Goal: Task Accomplishment & Management: Manage account settings

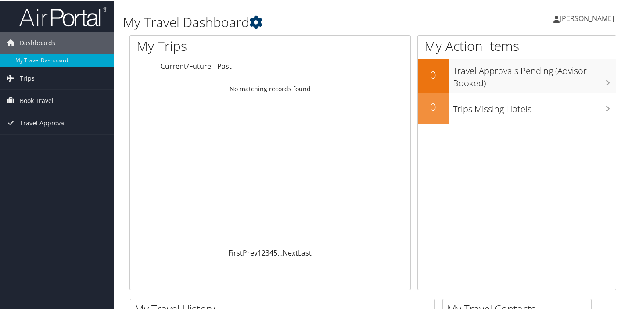
click at [254, 24] on icon at bounding box center [255, 21] width 13 height 13
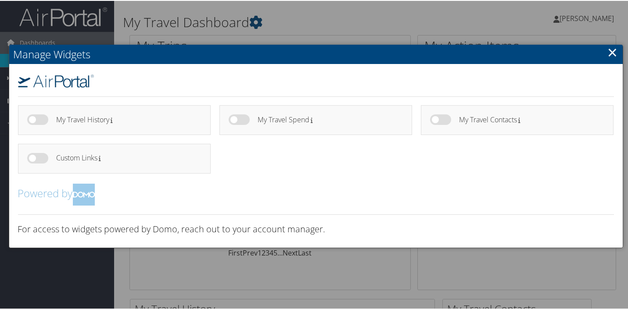
click at [615, 55] on link "×" at bounding box center [613, 52] width 10 height 18
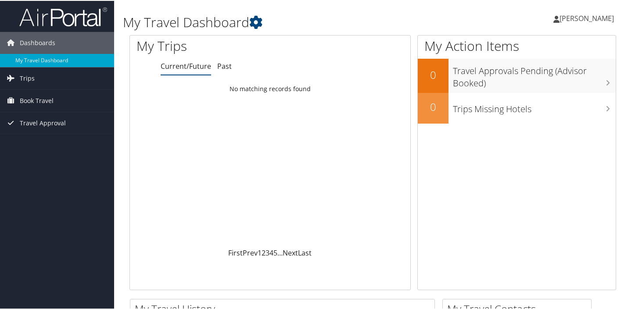
click at [581, 18] on span "[PERSON_NAME]" at bounding box center [586, 18] width 54 height 10
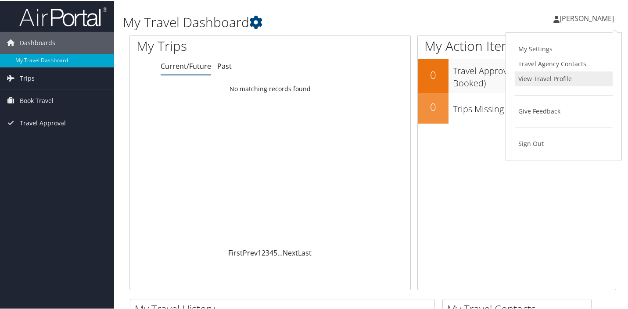
click at [527, 81] on link "View Travel Profile" at bounding box center [564, 78] width 98 height 15
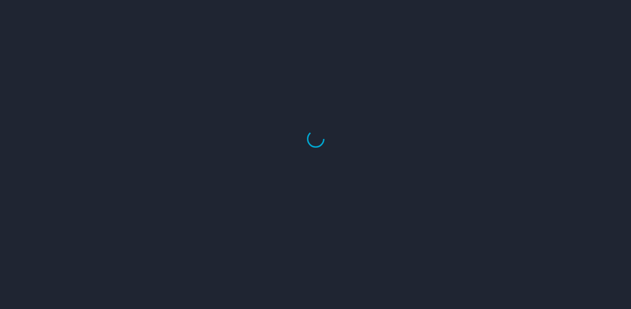
select select "US"
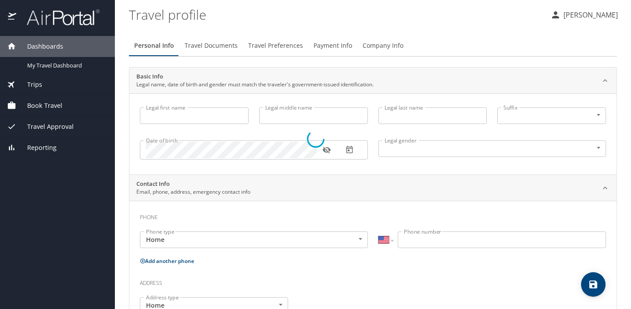
type input "Anaheed"
type input "[PERSON_NAME]"
type input "Female"
select select "US"
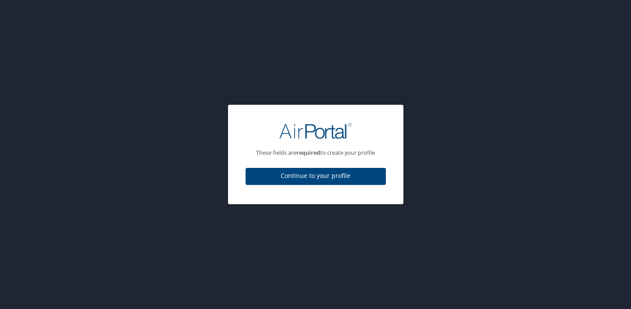
click at [316, 179] on span "Continue to your profile" at bounding box center [316, 176] width 126 height 11
select select "US"
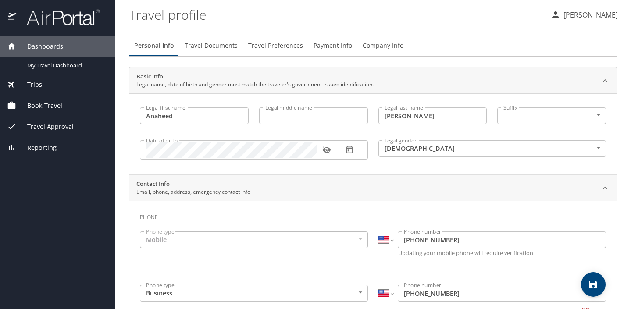
click at [306, 117] on input "Legal middle name" at bounding box center [313, 115] width 109 height 17
type input "Mohamed"
click at [349, 153] on icon "button" at bounding box center [349, 149] width 7 height 7
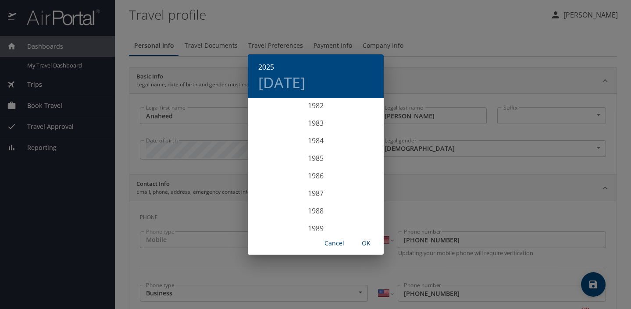
scroll to position [1455, 0]
click at [312, 145] on div "1984" at bounding box center [316, 145] width 136 height 18
click at [270, 148] on div "Apr" at bounding box center [270, 148] width 45 height 33
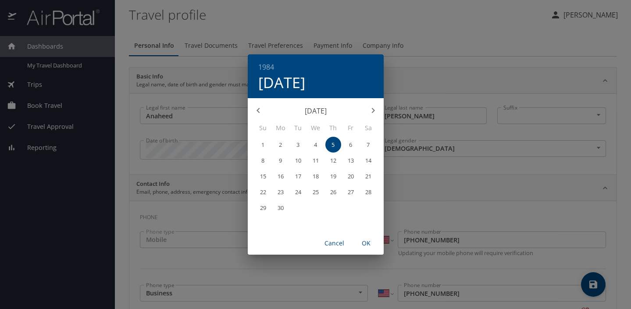
click at [369, 191] on p "28" at bounding box center [368, 193] width 6 height 6
click at [366, 245] on span "OK" at bounding box center [366, 243] width 21 height 11
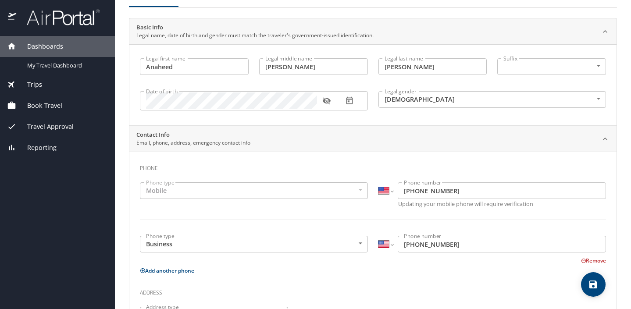
scroll to position [54, 0]
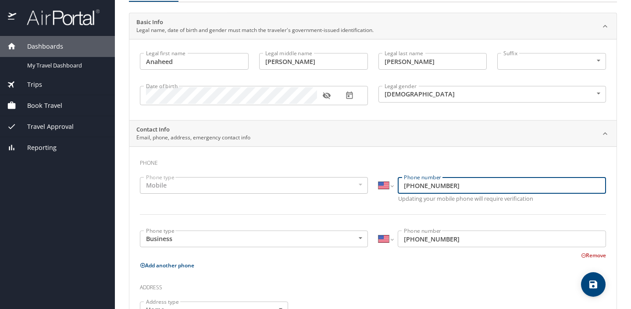
drag, startPoint x: 455, startPoint y: 186, endPoint x: 385, endPoint y: 186, distance: 69.8
click at [385, 186] on div "International Afghanistan Åland Islands Albania Algeria American Samoa Andorra …" at bounding box center [493, 185] width 228 height 17
type input "(771) 216-4021"
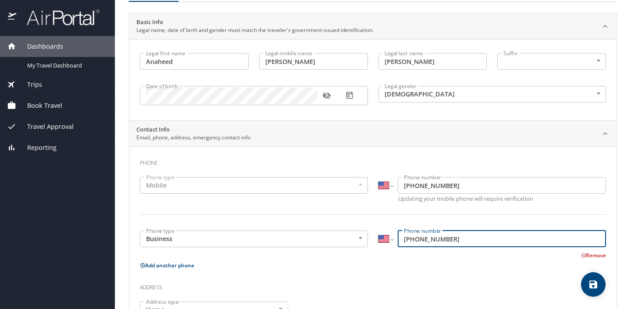
drag, startPoint x: 462, startPoint y: 240, endPoint x: 382, endPoint y: 232, distance: 80.8
click at [382, 232] on div "International Afghanistan Åland Islands Albania Algeria American Samoa Andorra …" at bounding box center [493, 239] width 228 height 17
type input "(771) 216"
type input "(771) 216-4021"
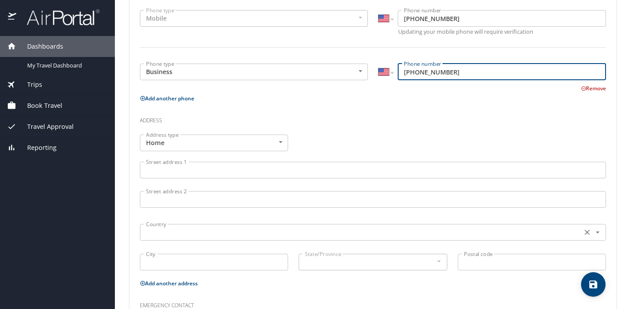
scroll to position [254, 0]
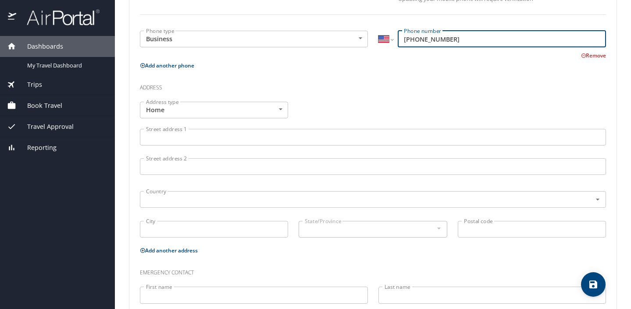
click at [183, 139] on input "Street address 1" at bounding box center [373, 137] width 466 height 17
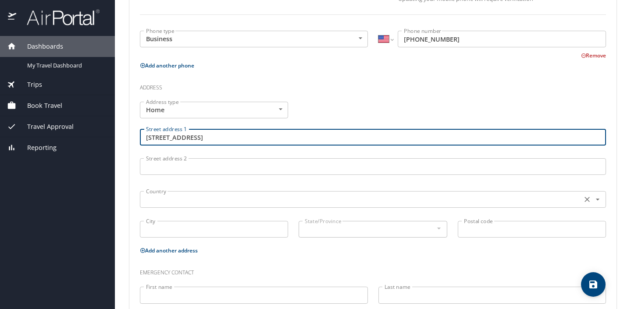
type input "231 Farragut St. NW"
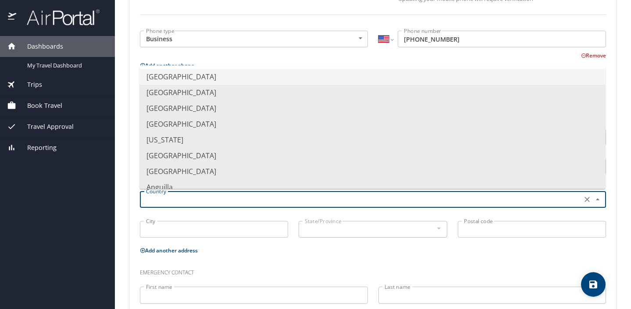
click at [183, 201] on input "text" at bounding box center [360, 199] width 435 height 11
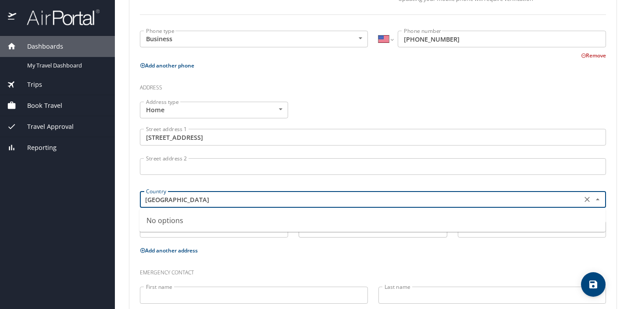
type input "USA"
click at [187, 243] on div "City City" at bounding box center [214, 230] width 159 height 29
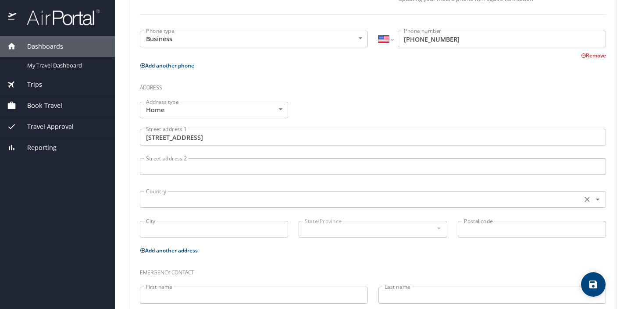
click at [173, 201] on input "text" at bounding box center [360, 199] width 435 height 11
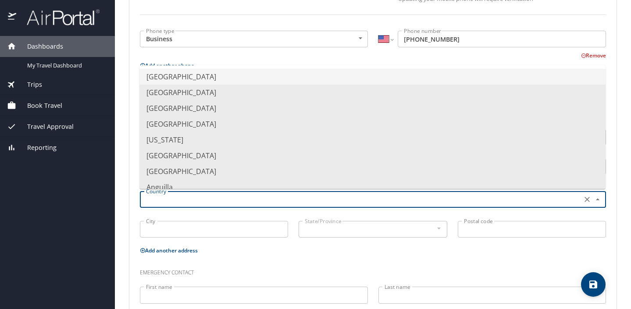
click at [209, 78] on li "United States of America" at bounding box center [373, 77] width 466 height 16
type input "United States of America"
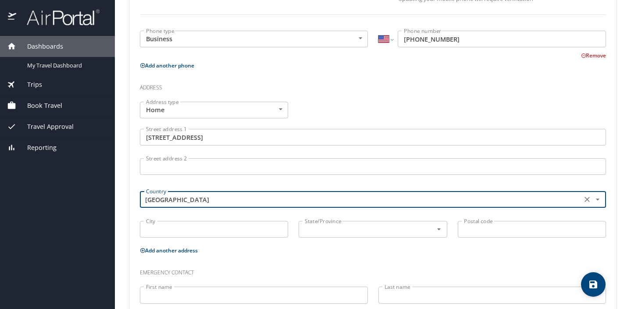
click at [181, 234] on input "City" at bounding box center [214, 229] width 148 height 17
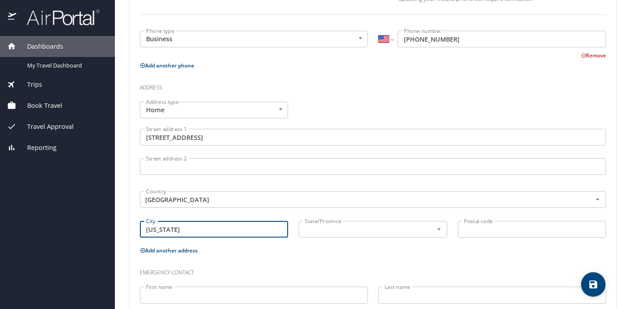
type input "Washington"
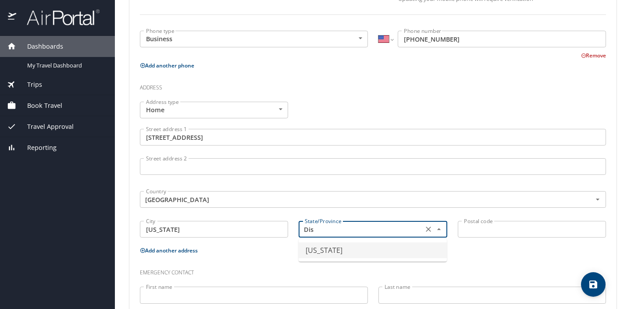
click at [330, 255] on li "District of Columbia" at bounding box center [373, 251] width 148 height 16
type input "District of Columbia"
click at [516, 231] on input "Postal code" at bounding box center [532, 229] width 148 height 17
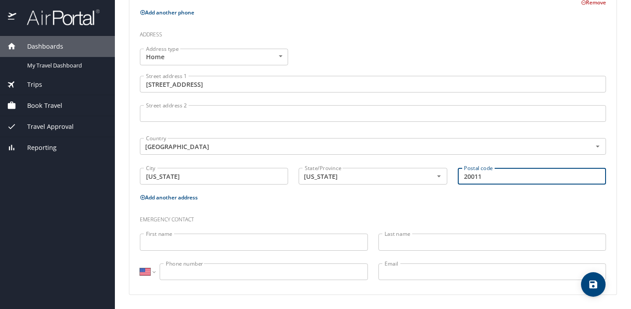
scroll to position [307, 0]
type input "20011"
click at [325, 249] on input "First name" at bounding box center [254, 243] width 228 height 17
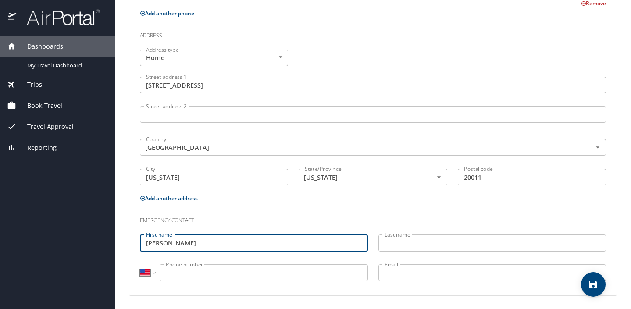
type input "Malik"
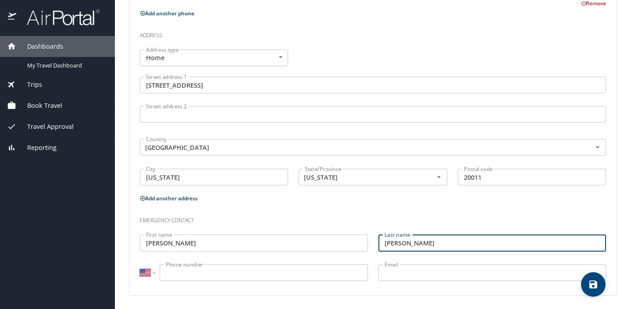
type input "Bair"
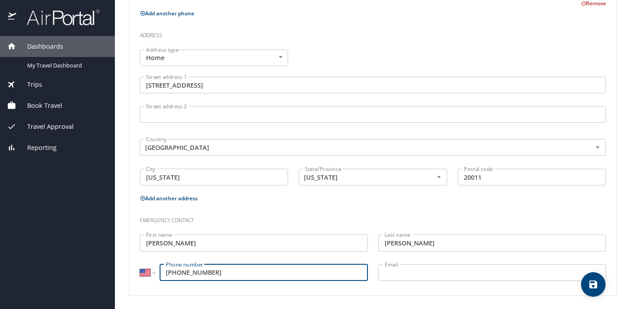
type input "(240) 814-0106"
click at [520, 276] on input "Email" at bounding box center [493, 273] width 228 height 17
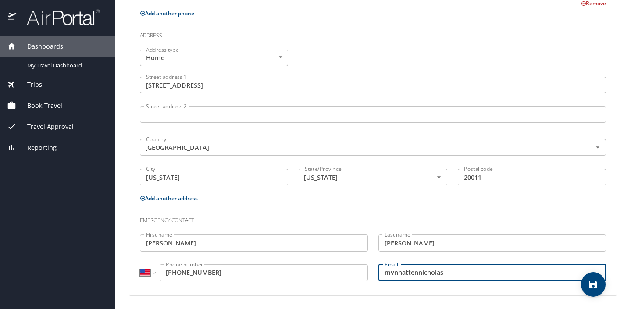
drag, startPoint x: 452, startPoint y: 275, endPoint x: 374, endPoint y: 274, distance: 78.1
click at [374, 274] on div "Email mvnhattennicholas Email" at bounding box center [492, 273] width 239 height 29
paste input "anhattannicholas18@gmail.com"
type input "manhattannicholas18@gmail.com"
click at [591, 288] on icon "save" at bounding box center [594, 285] width 8 height 8
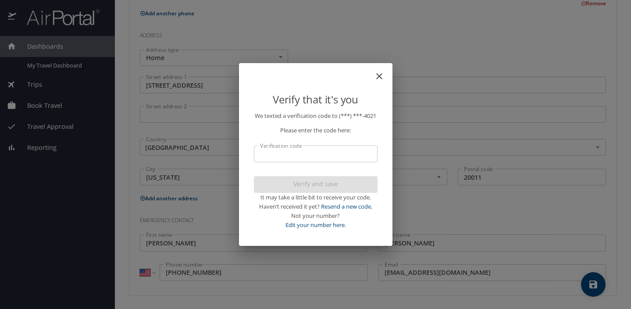
click at [348, 154] on input "Verification code" at bounding box center [316, 154] width 124 height 17
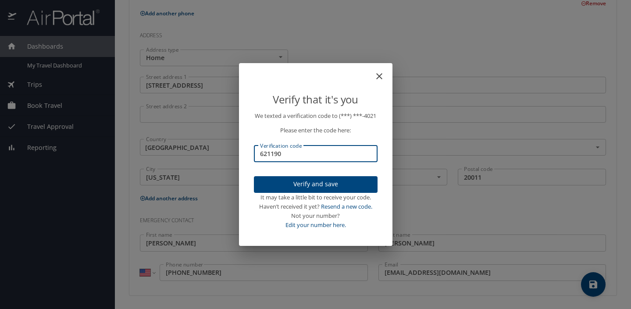
type input "621190"
click at [364, 188] on span "Verify and save" at bounding box center [316, 184] width 110 height 11
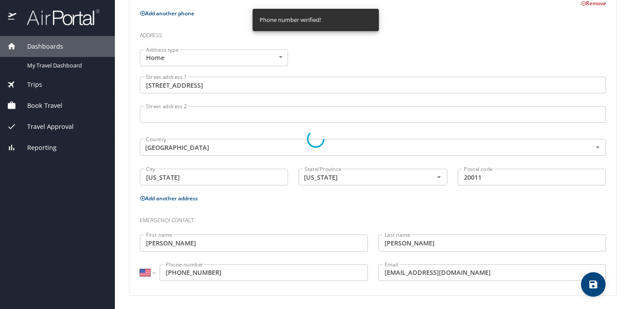
select select "US"
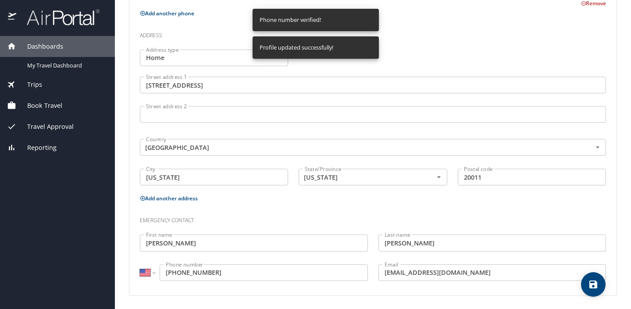
select select "US"
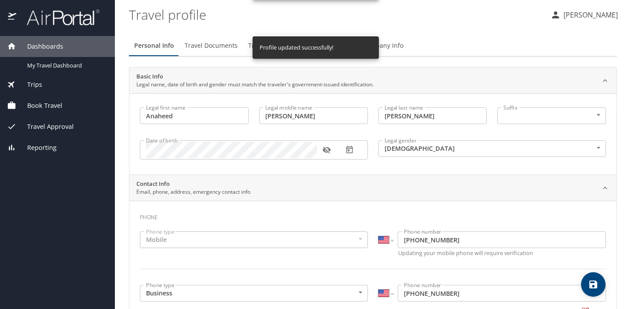
scroll to position [0, 0]
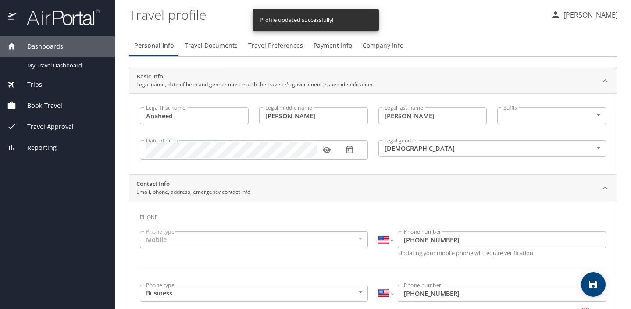
click at [202, 47] on span "Travel Documents" at bounding box center [211, 45] width 53 height 11
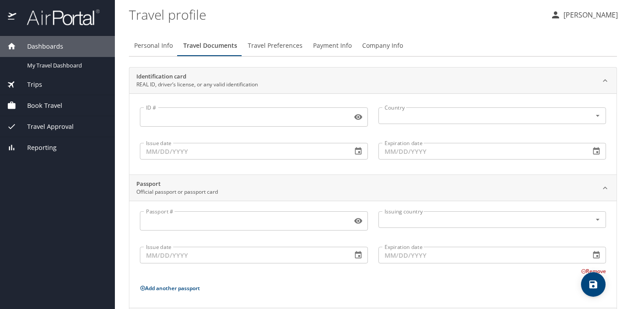
click at [239, 118] on input "ID #" at bounding box center [244, 117] width 209 height 17
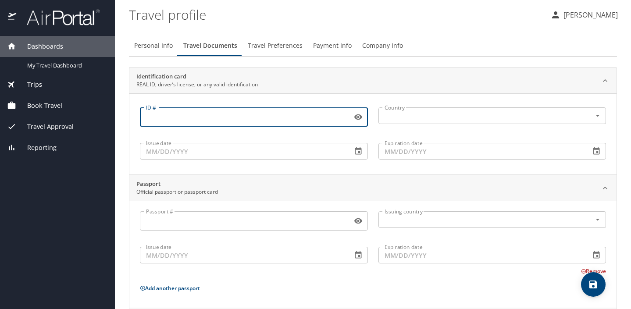
click at [204, 151] on input "Issue date" at bounding box center [242, 151] width 205 height 17
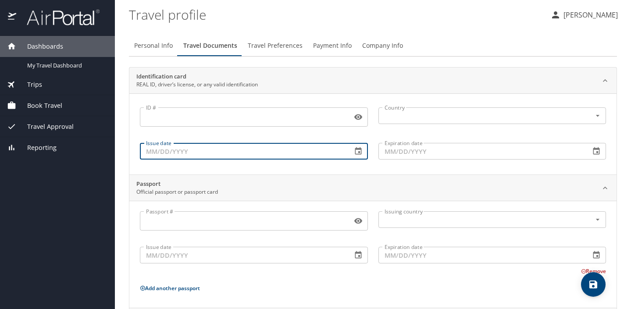
click at [244, 121] on input "ID #" at bounding box center [244, 117] width 209 height 17
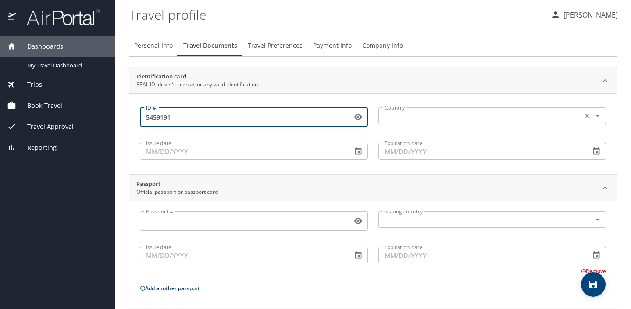
type input "5459191"
click at [449, 114] on input "text" at bounding box center [479, 115] width 197 height 11
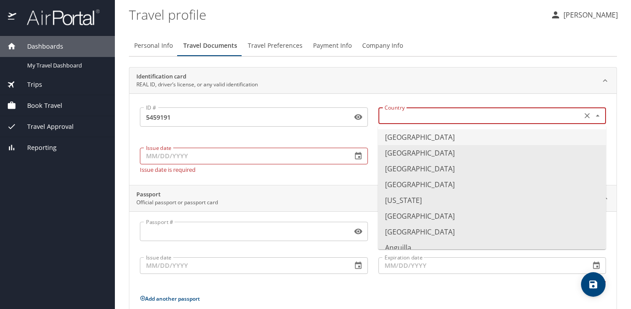
click at [440, 138] on li "United States of America" at bounding box center [492, 137] width 228 height 16
type input "United States of America"
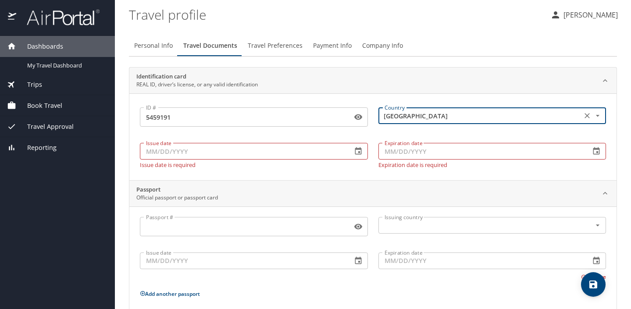
click at [359, 151] on icon "button" at bounding box center [358, 150] width 7 height 7
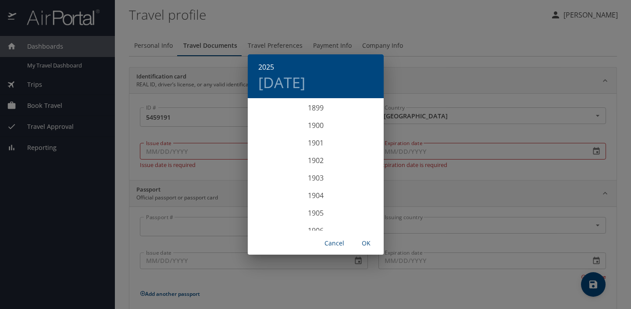
scroll to position [2159, 0]
click at [318, 144] on div "2024" at bounding box center [316, 143] width 136 height 18
click at [357, 115] on div "Mar" at bounding box center [360, 115] width 45 height 33
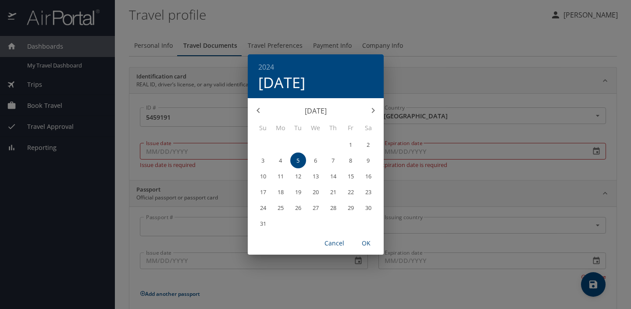
click at [314, 160] on p "6" at bounding box center [315, 161] width 3 height 6
click at [367, 242] on span "OK" at bounding box center [366, 243] width 21 height 11
type input "03/06/2024"
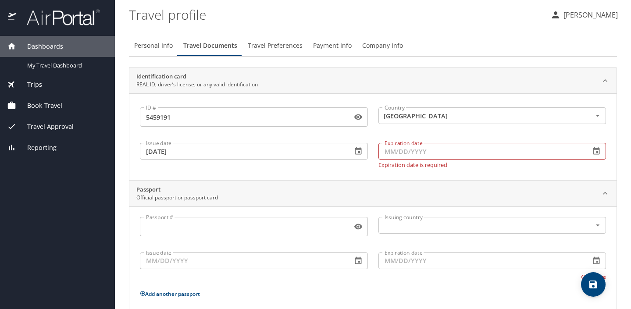
click at [596, 154] on icon "button" at bounding box center [596, 151] width 9 height 9
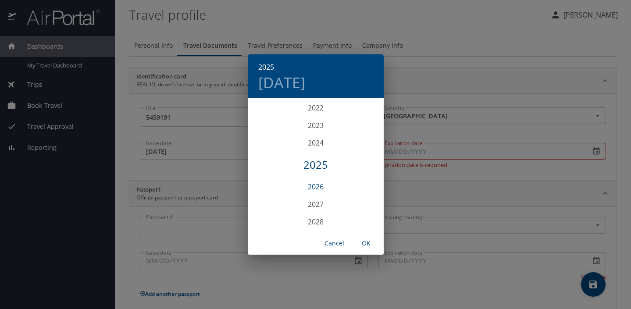
click at [320, 186] on div "2026" at bounding box center [316, 187] width 136 height 18
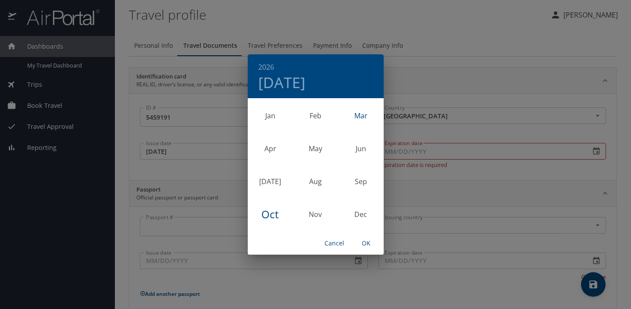
click at [361, 119] on div "Mar" at bounding box center [360, 115] width 45 height 33
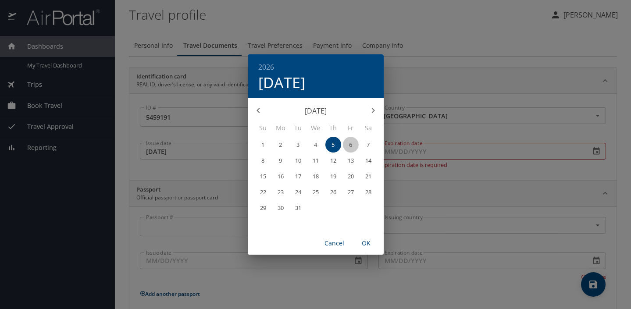
click at [352, 145] on p "6" at bounding box center [350, 145] width 3 height 6
click at [365, 241] on span "OK" at bounding box center [366, 243] width 21 height 11
type input "03/06/2026"
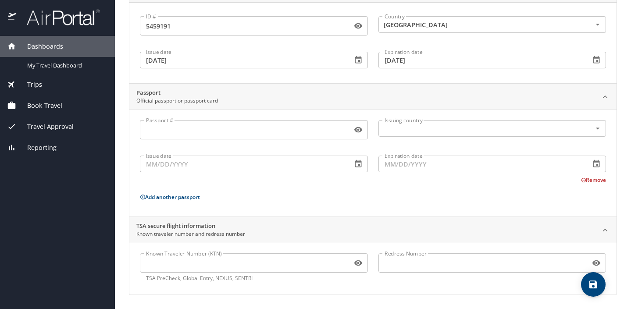
scroll to position [91, 0]
click at [592, 282] on icon "save" at bounding box center [593, 284] width 11 height 11
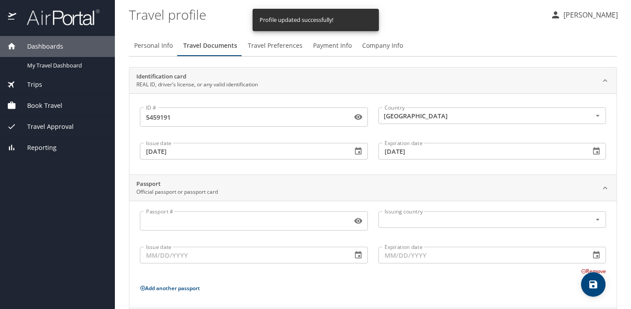
scroll to position [0, 0]
click at [273, 46] on span "Travel Preferences" at bounding box center [275, 45] width 55 height 11
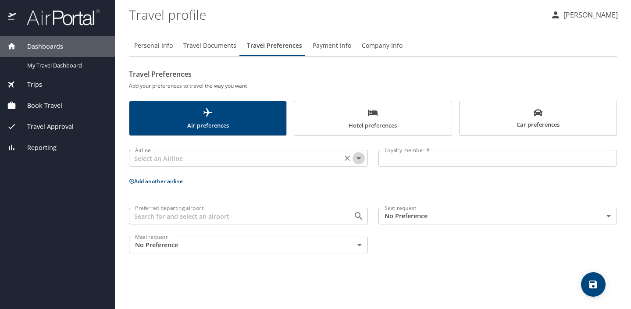
click at [354, 159] on icon "Open" at bounding box center [359, 158] width 11 height 11
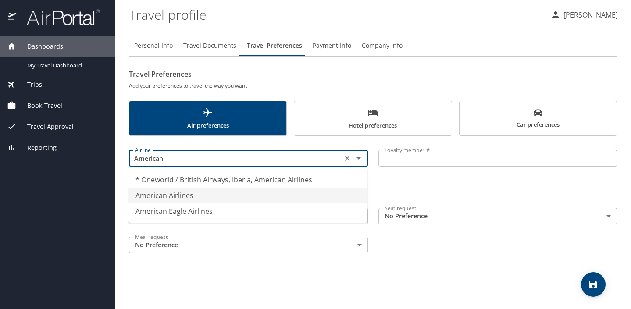
click at [209, 192] on li "American Airlines" at bounding box center [248, 196] width 239 height 16
type input "American Airlines"
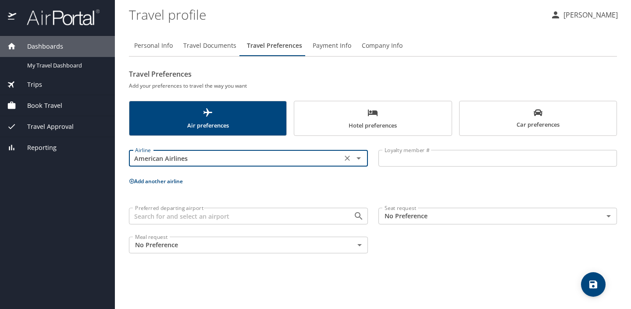
click at [421, 159] on input "Loyalty member #" at bounding box center [498, 158] width 239 height 17
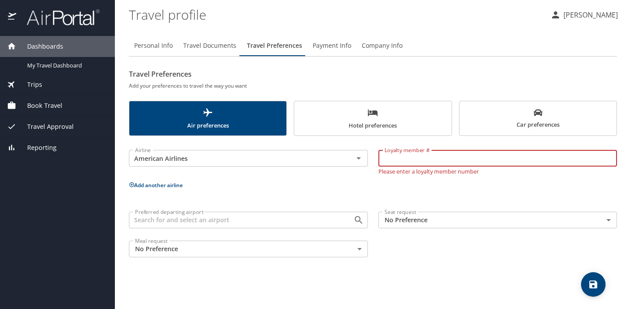
click at [423, 220] on body "Dashboards My Travel Dashboard Trips Current / Future Trips Past Trips Trips Mi…" at bounding box center [315, 154] width 631 height 309
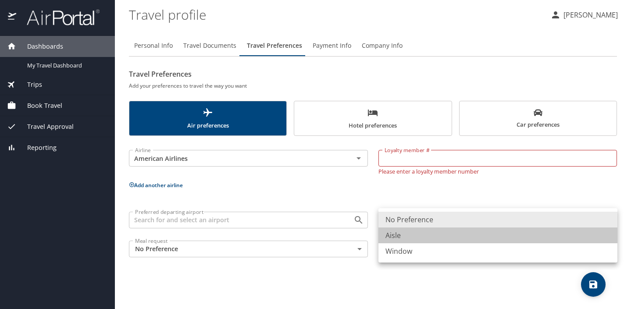
click at [407, 236] on li "Aisle" at bounding box center [498, 236] width 239 height 16
type input "Aisle"
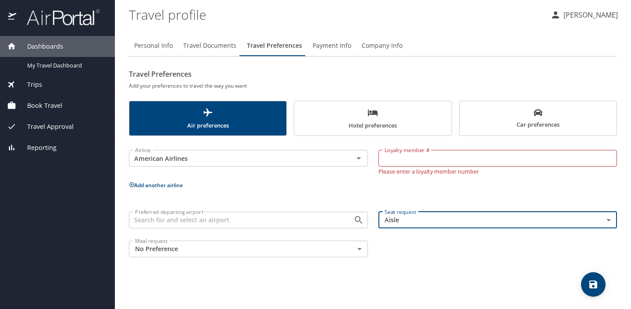
click at [419, 160] on input "Loyalty member #" at bounding box center [498, 158] width 239 height 17
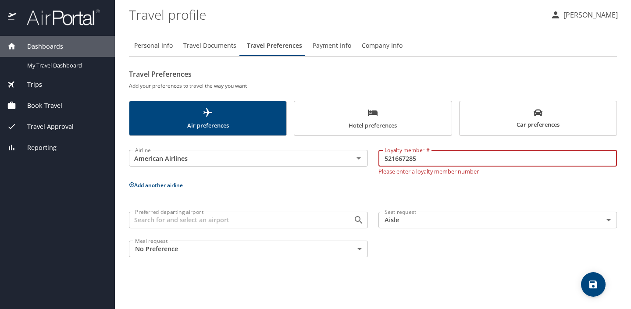
type input "521667285"
click at [509, 184] on p "Add another airline" at bounding box center [373, 185] width 488 height 11
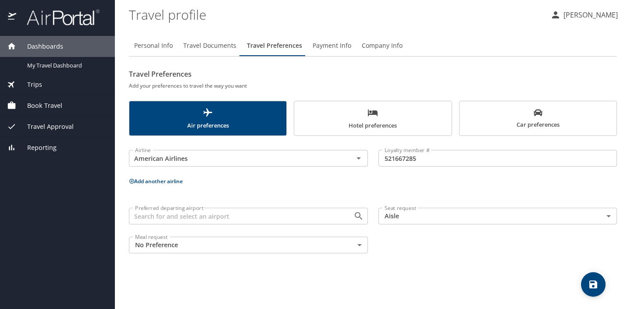
click at [586, 282] on span "save" at bounding box center [593, 284] width 25 height 11
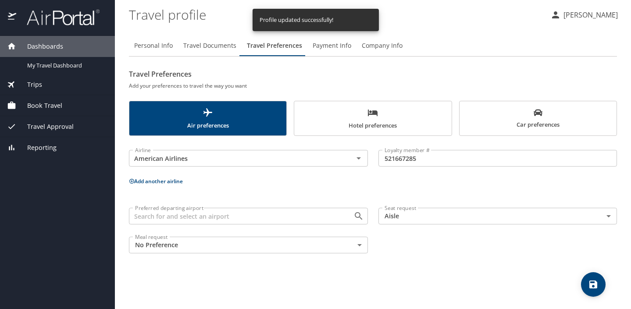
click at [371, 122] on span "Hotel preferences" at bounding box center [373, 118] width 147 height 23
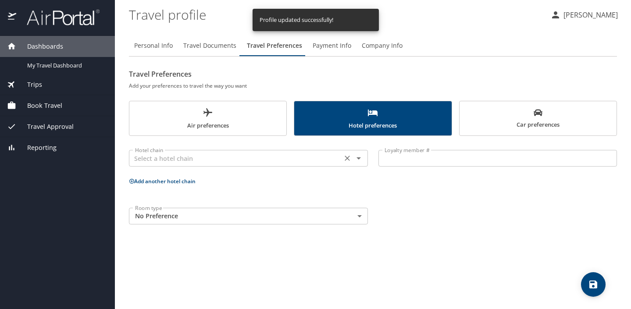
click at [280, 164] on input "text" at bounding box center [236, 158] width 208 height 11
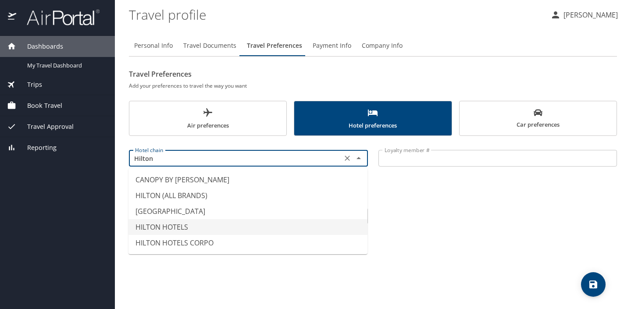
click at [279, 233] on li "HILTON HOTELS" at bounding box center [248, 227] width 239 height 16
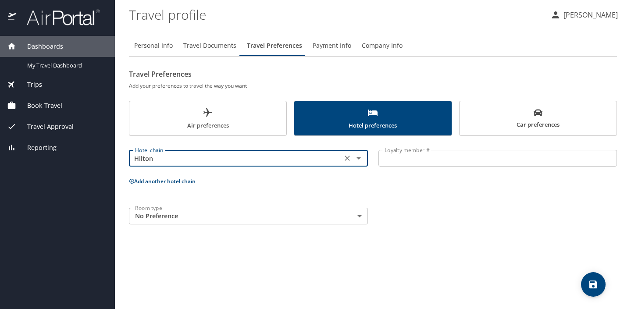
type input "HILTON HOTELS"
click at [316, 216] on body "Dashboards My Travel Dashboard Trips Current / Future Trips Past Trips Trips Mi…" at bounding box center [315, 154] width 631 height 309
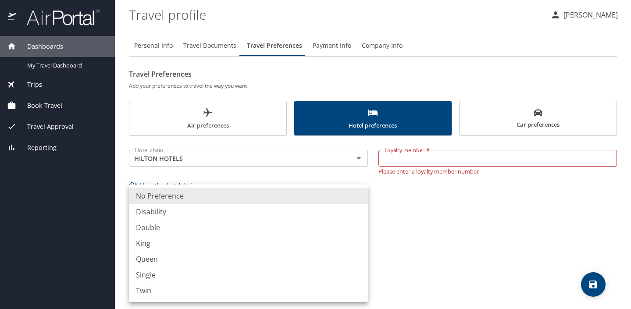
click at [284, 172] on div at bounding box center [315, 154] width 631 height 309
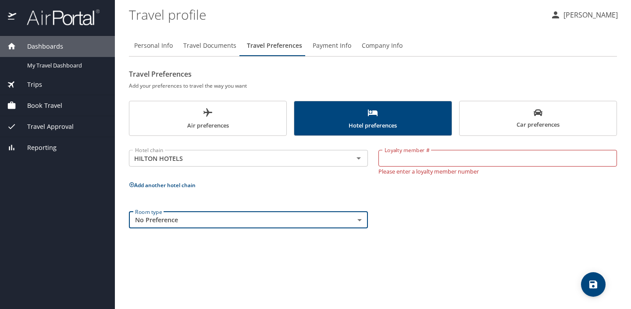
click at [414, 160] on input "Loyalty member #" at bounding box center [498, 158] width 239 height 17
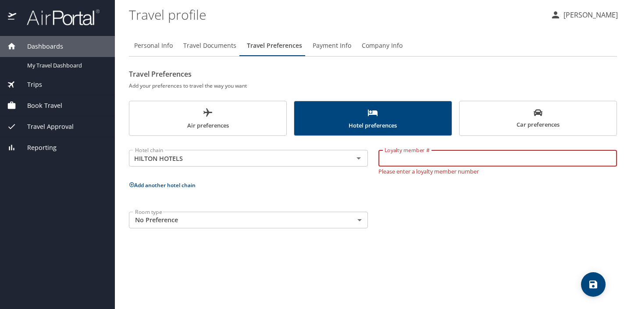
paste input "1697084802"
type input "1697084802"
click at [595, 290] on icon "save" at bounding box center [593, 284] width 11 height 11
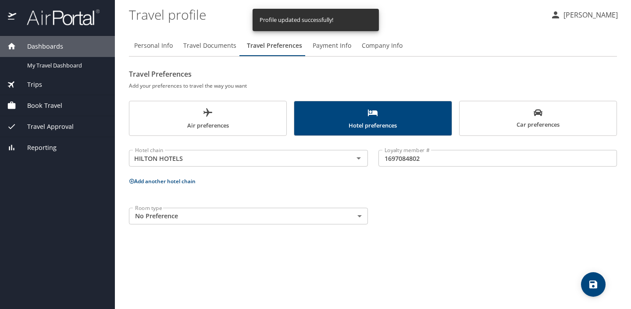
click at [325, 48] on span "Payment Info" at bounding box center [332, 45] width 39 height 11
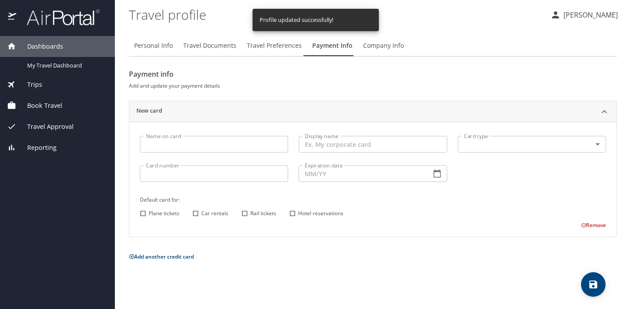
click at [378, 49] on span "Company Info" at bounding box center [383, 45] width 41 height 11
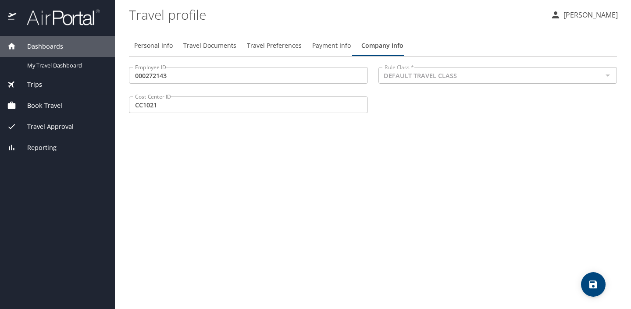
click at [152, 43] on span "Personal Info" at bounding box center [153, 45] width 39 height 11
select select "US"
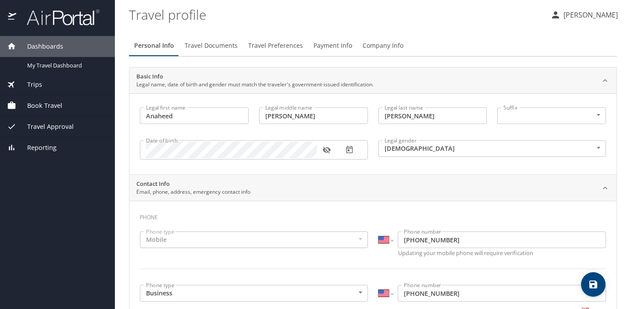
click at [49, 104] on span "Book Travel" at bounding box center [39, 106] width 46 height 10
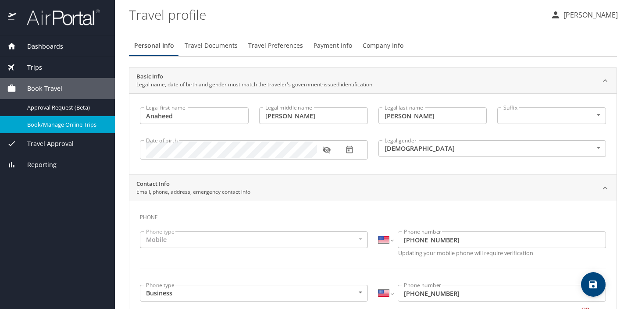
click at [71, 126] on span "Book/Manage Online Trips" at bounding box center [65, 125] width 77 height 8
